Goal: Information Seeking & Learning: Learn about a topic

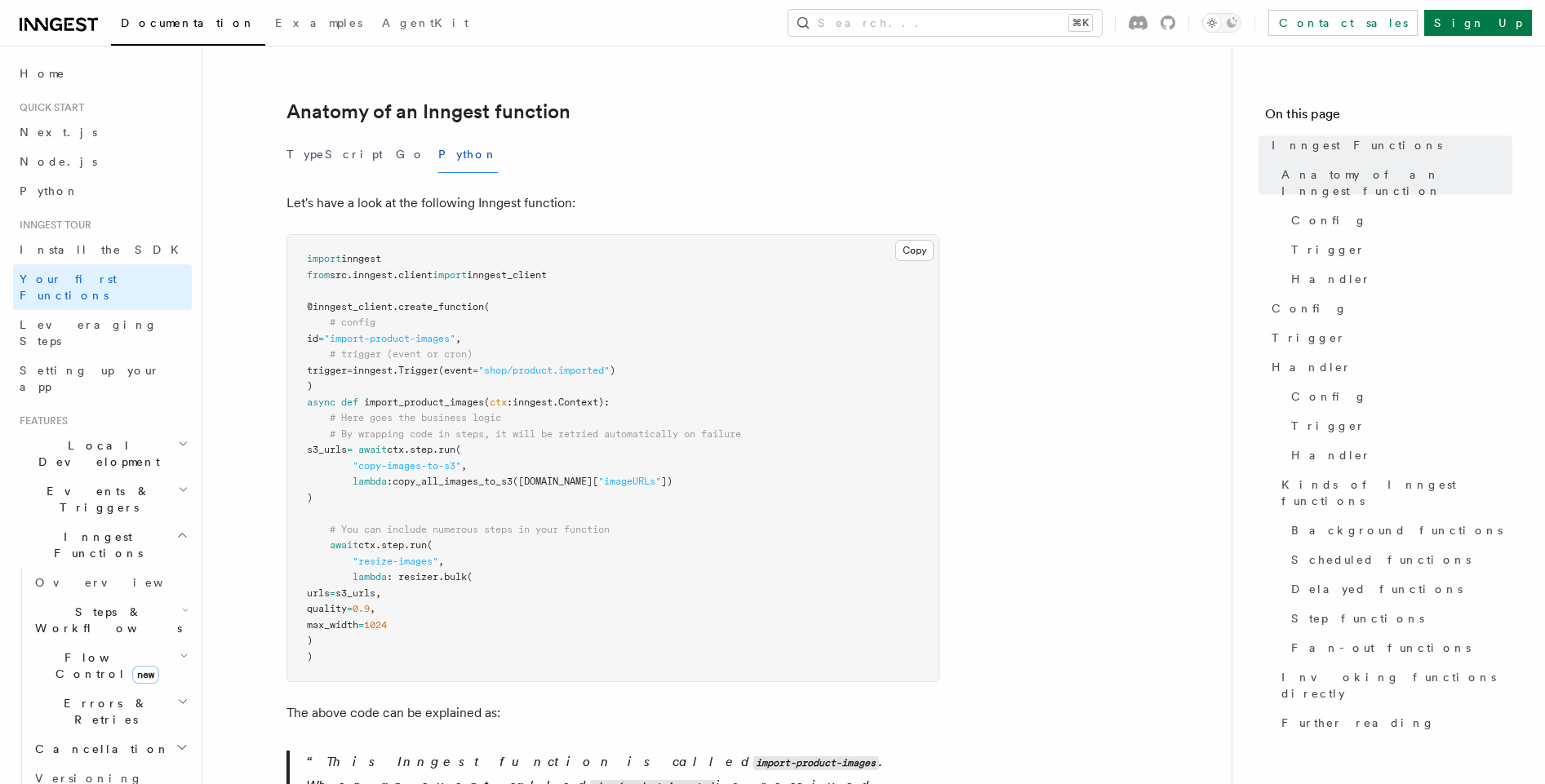
scroll to position [290, 0]
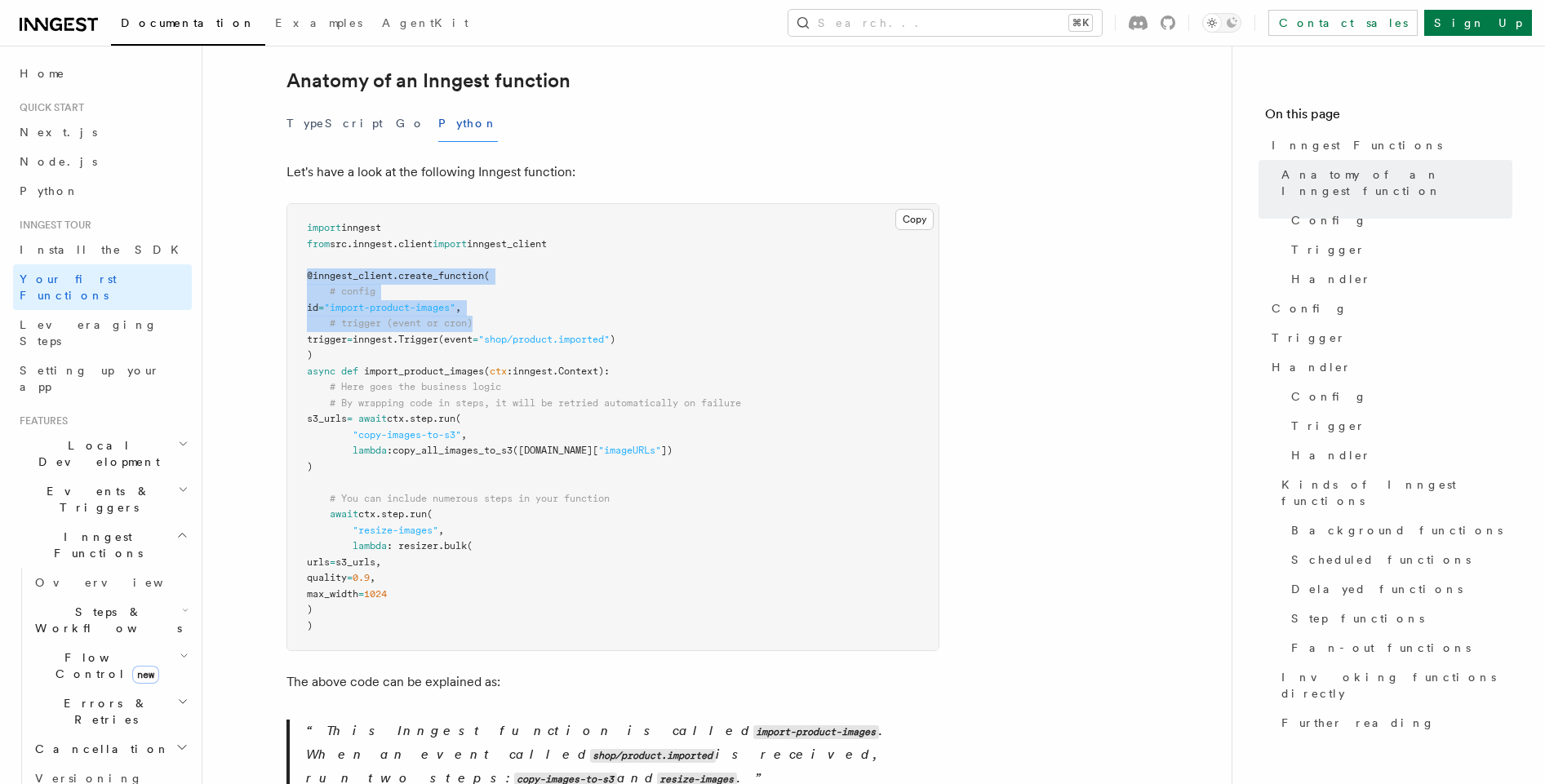
drag, startPoint x: 304, startPoint y: 252, endPoint x: 503, endPoint y: 300, distance: 204.7
click at [503, 300] on pre "import inngest from src . inngest . client import inngest_client @inngest_clien…" at bounding box center [613, 427] width 651 height 446
drag, startPoint x: 336, startPoint y: 284, endPoint x: 457, endPoint y: 287, distance: 121.0
click at [457, 302] on span "id = "import-product-images" ," at bounding box center [384, 308] width 155 height 12
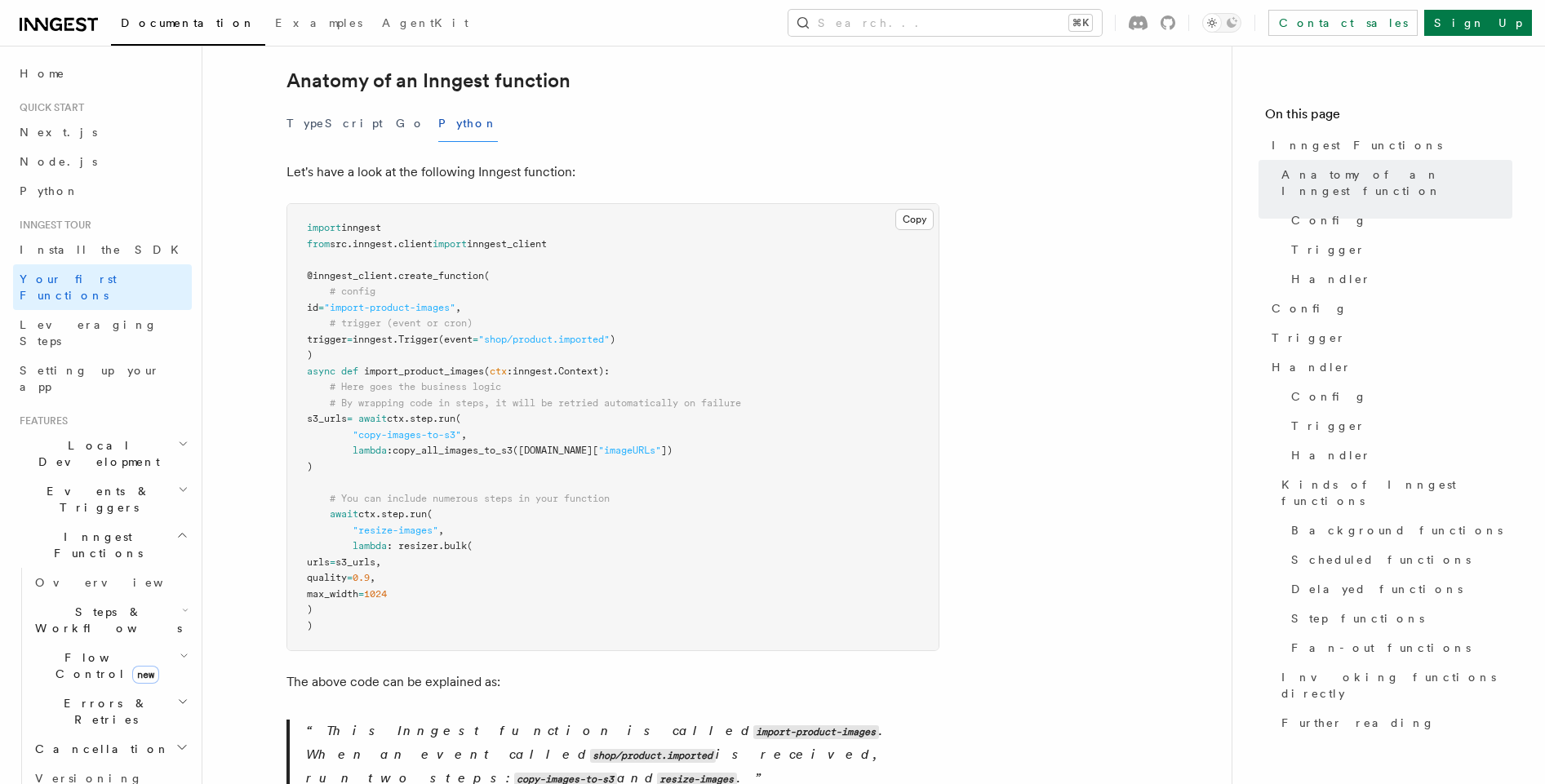
click at [456, 302] on span ""import-product-images"" at bounding box center [390, 308] width 131 height 12
drag, startPoint x: 303, startPoint y: 340, endPoint x: 506, endPoint y: 517, distance: 269.3
click at [507, 519] on pre "import inngest from src . inngest . client import inngest_client @inngest_clien…" at bounding box center [613, 427] width 651 height 446
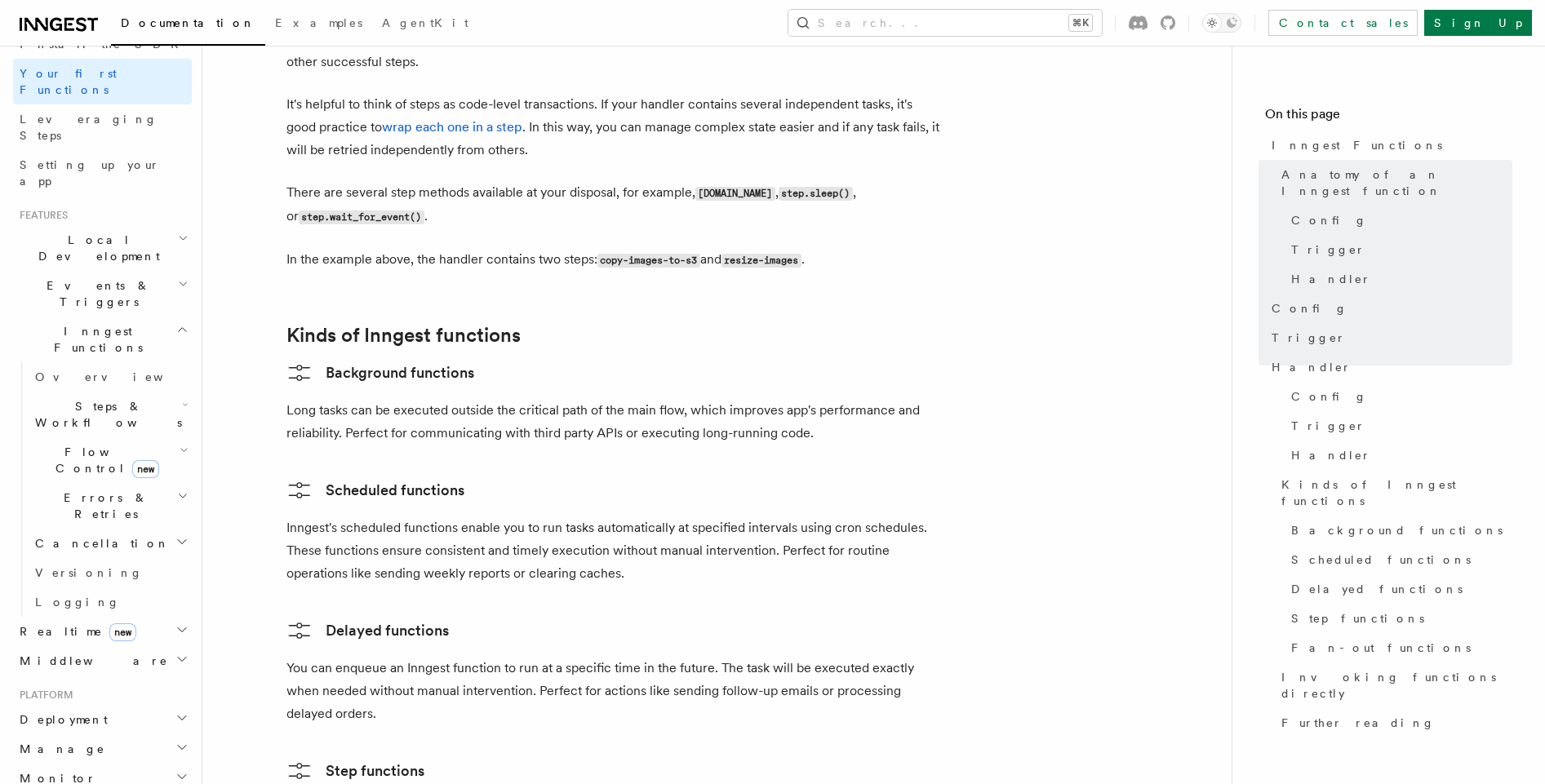
scroll to position [207, 0]
click at [123, 645] on h2 "Middleware" at bounding box center [102, 659] width 179 height 29
click at [150, 615] on h2 "Realtime new" at bounding box center [102, 629] width 179 height 29
click at [112, 681] on span "React hooks / Next.js" at bounding box center [113, 697] width 157 height 32
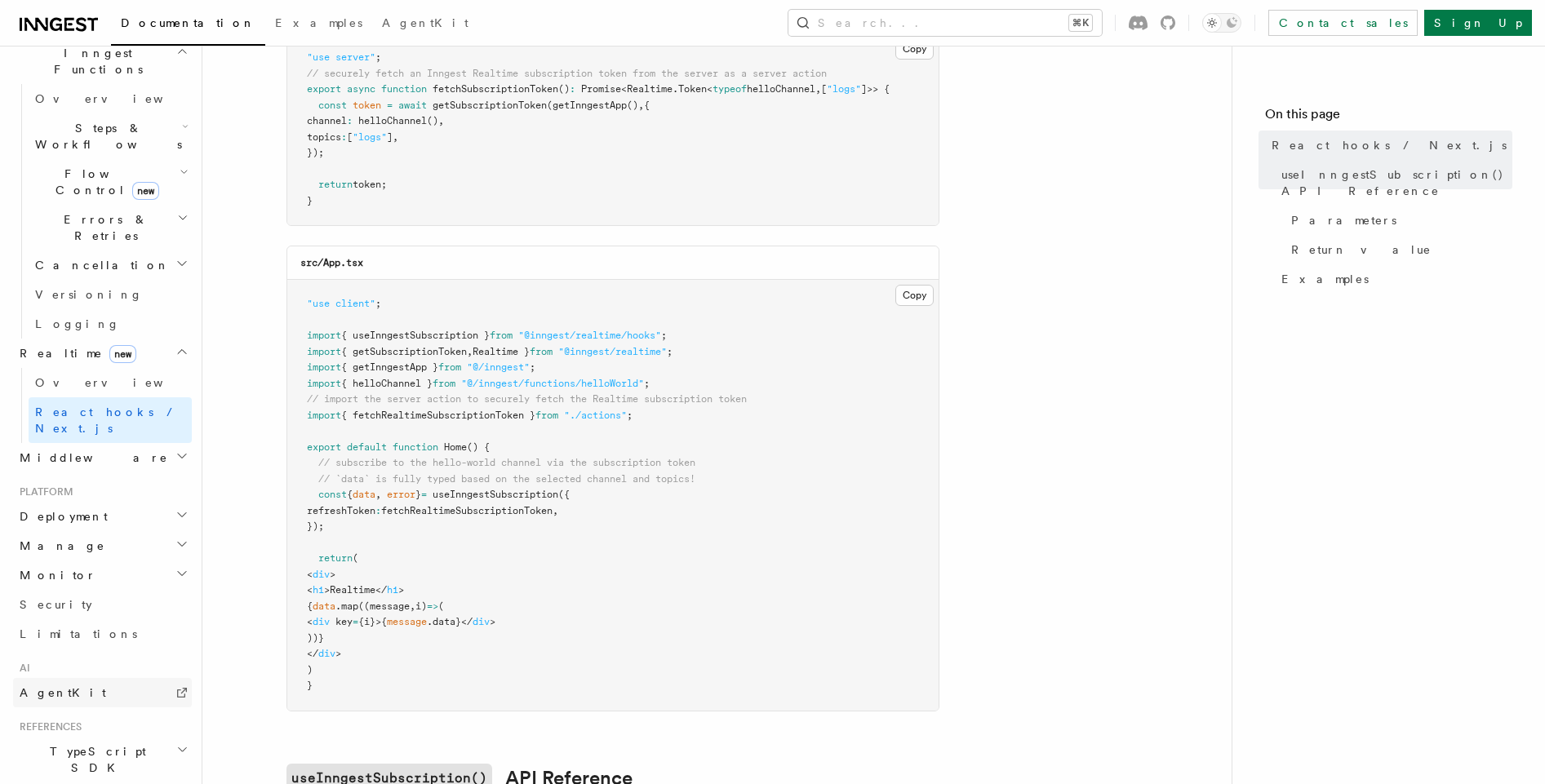
scroll to position [580, 0]
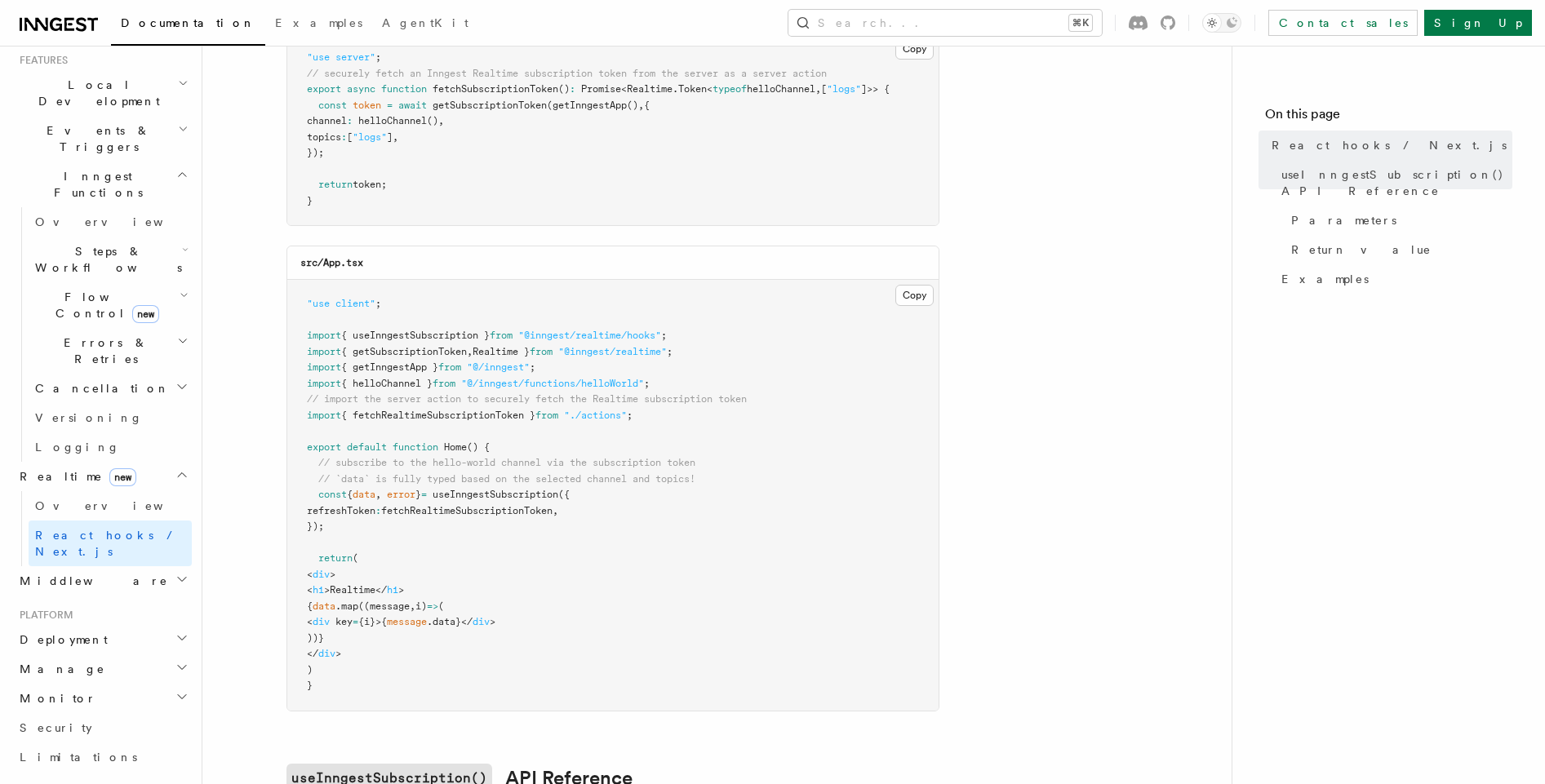
scroll to position [0, 0]
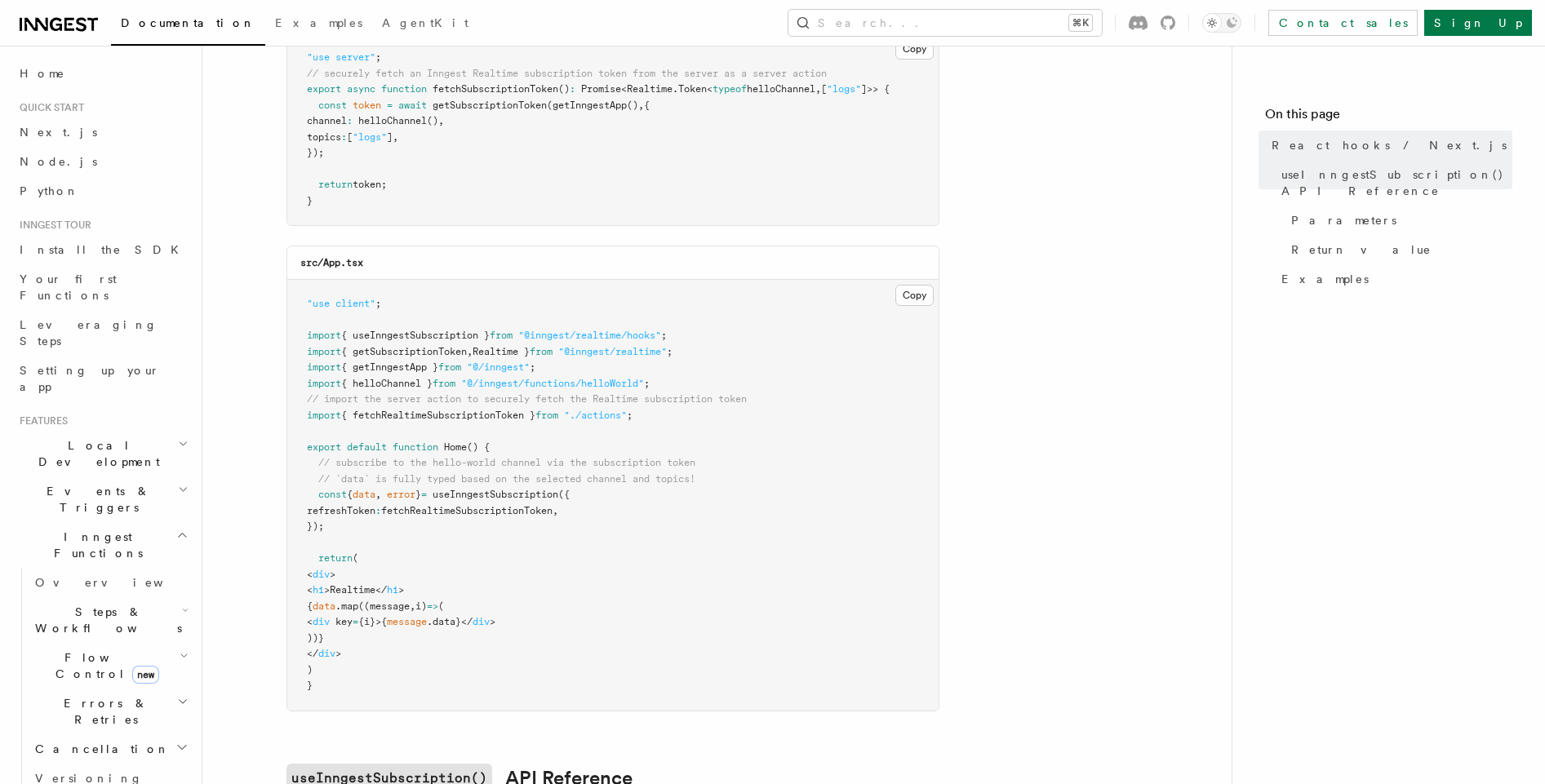
click at [7, 13] on div "Documentation Examples AgentKit Search... ⌘K Contact sales Sign Up" at bounding box center [772, 22] width 1545 height 46
click at [51, 18] on icon at bounding box center [59, 25] width 78 height 20
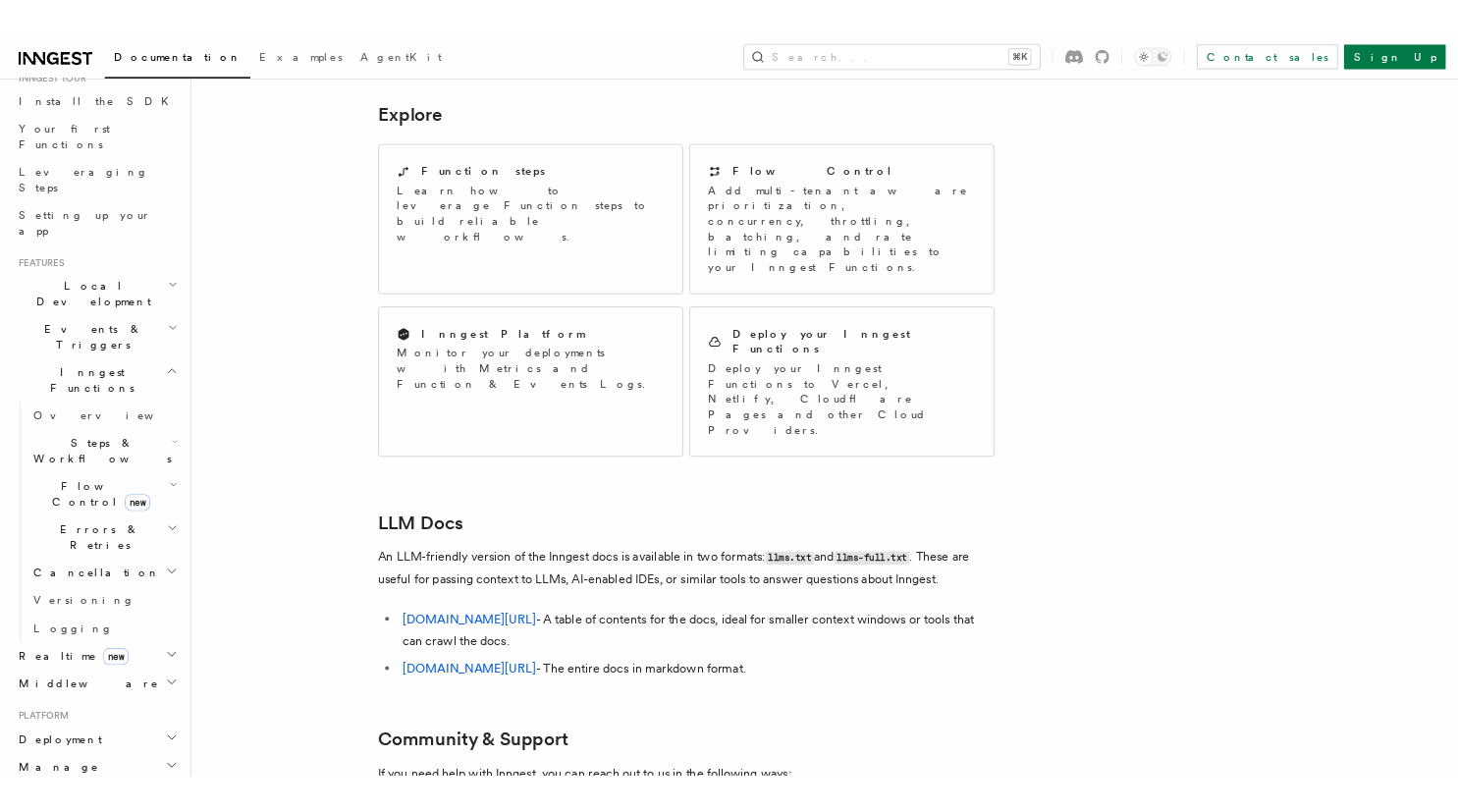
scroll to position [220, 0]
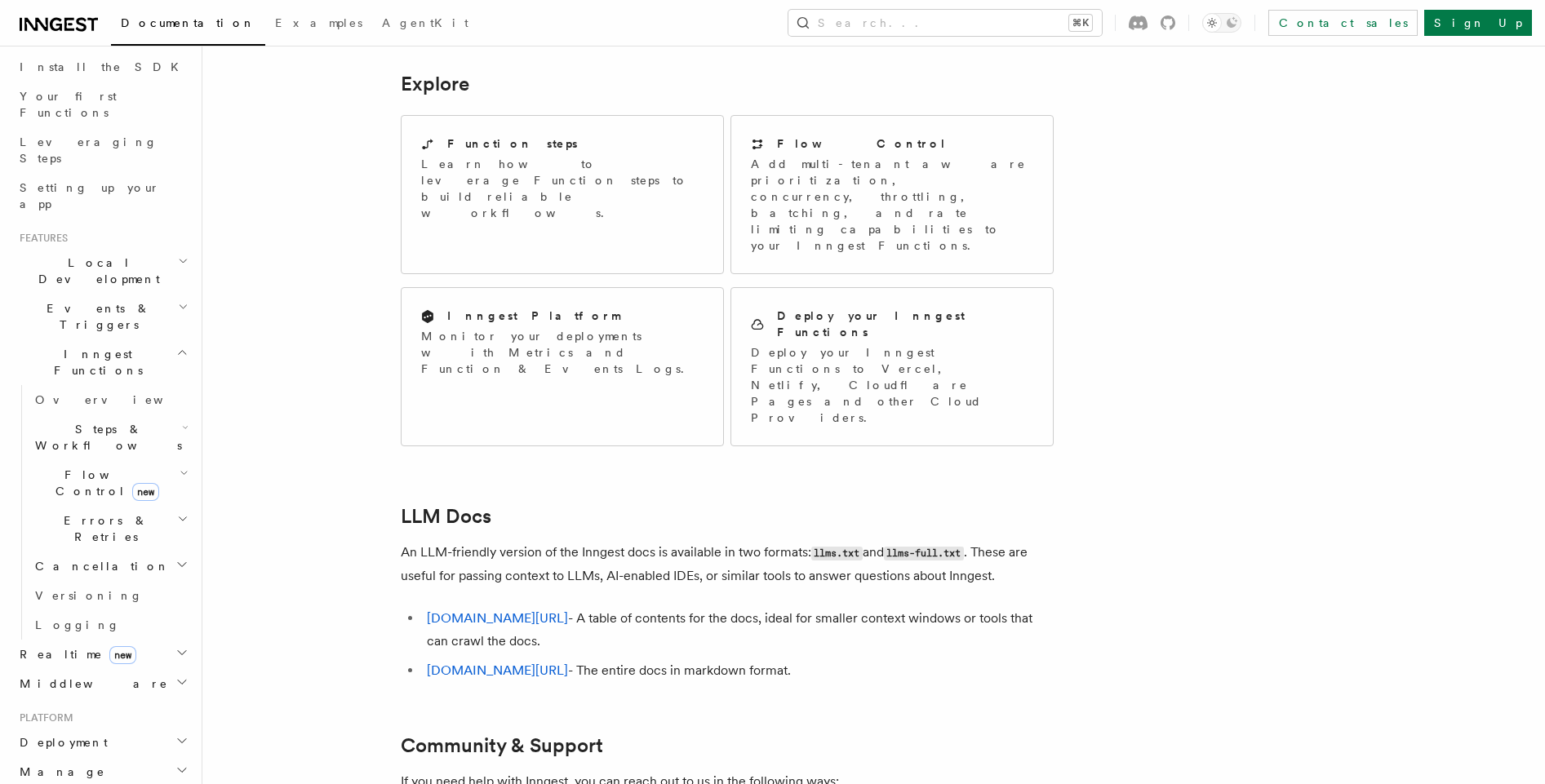
click at [85, 300] on span "Events & Triggers" at bounding box center [96, 316] width 165 height 32
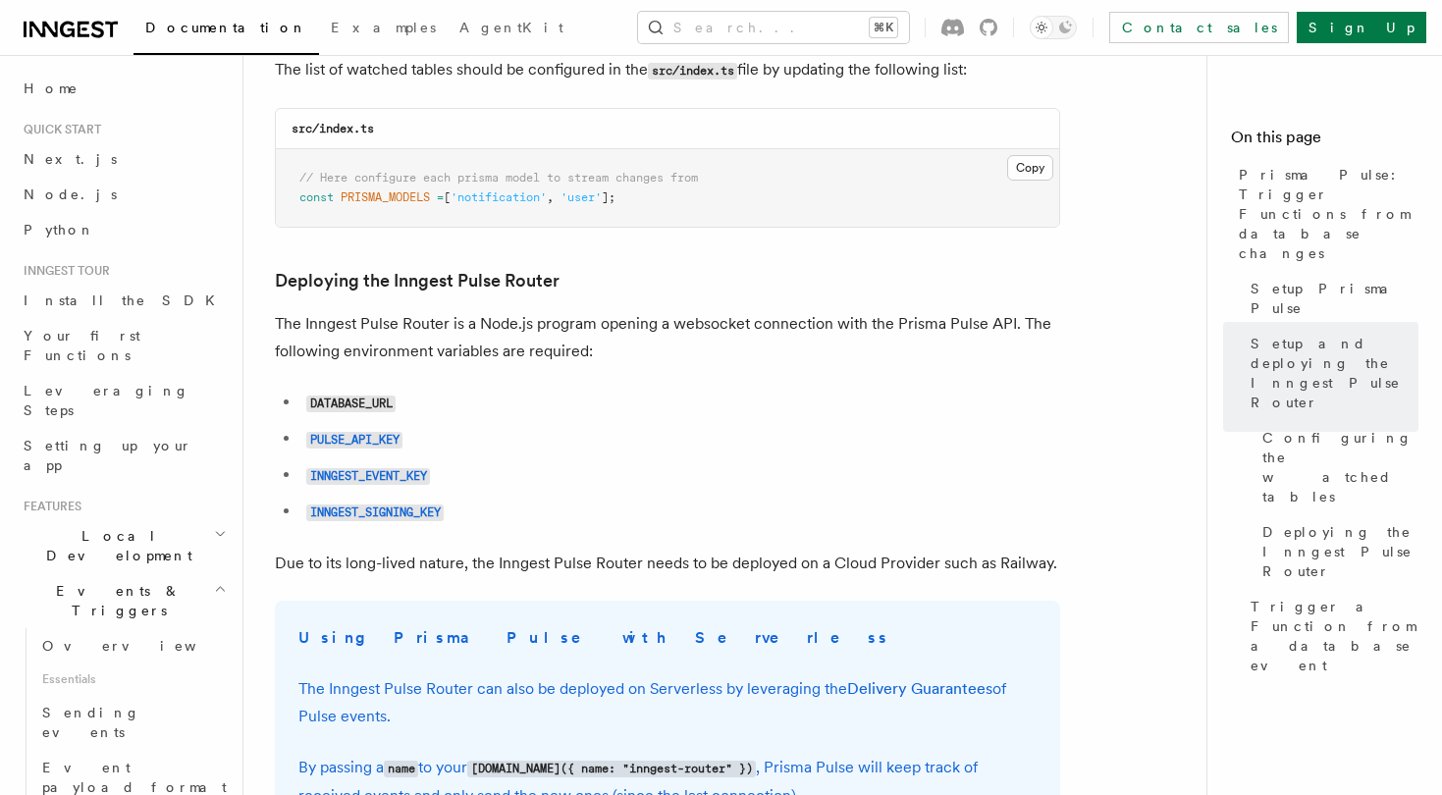
scroll to position [1419, 0]
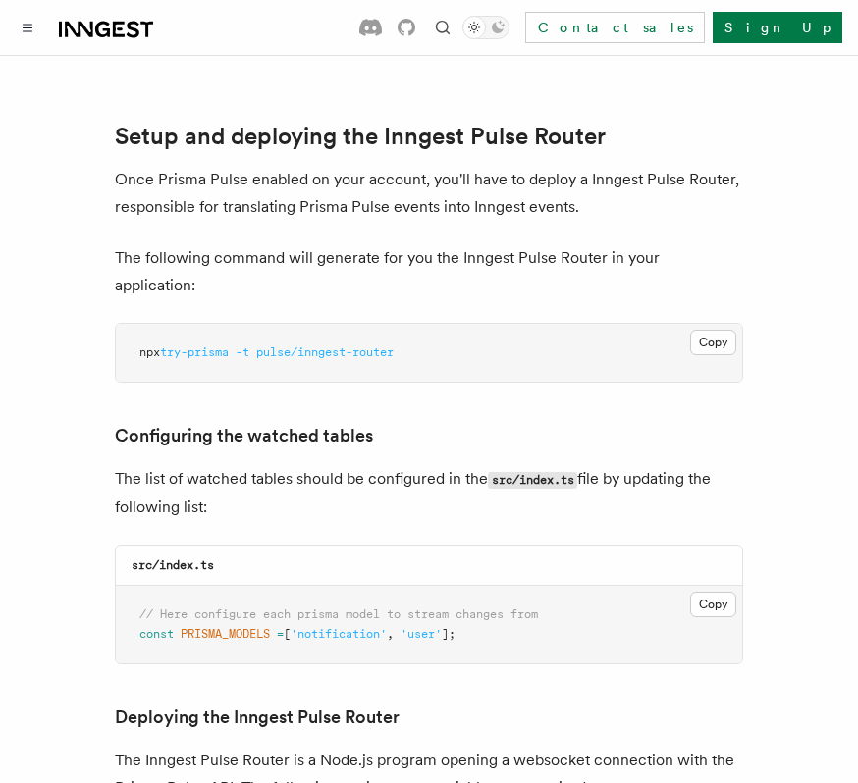
scroll to position [1318, 0]
